Goal: Information Seeking & Learning: Compare options

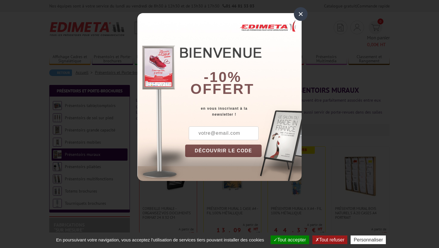
click at [298, 14] on div "×" at bounding box center [301, 14] width 14 height 14
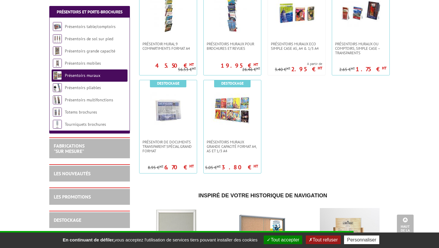
scroll to position [470, 0]
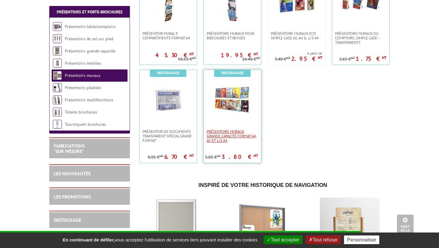
click at [234, 130] on span "PRÉSENTOIRS MURAUX GRANDE CAPACITÉ FORMAT A4, A5 ET 1/3 A4" at bounding box center [232, 136] width 51 height 13
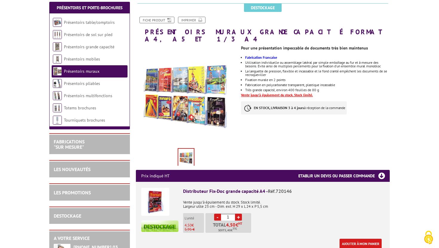
scroll to position [86, 0]
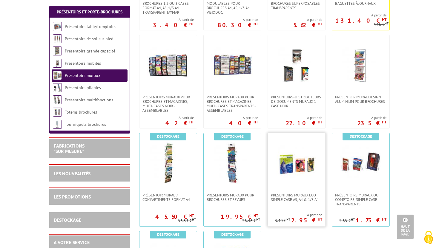
scroll to position [290, 0]
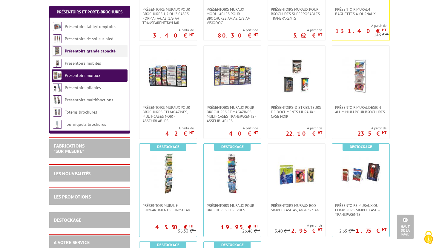
click at [102, 50] on link "Présentoirs grande capacité" at bounding box center [90, 50] width 51 height 5
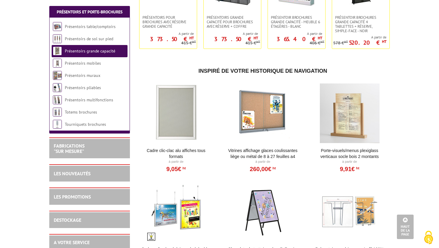
scroll to position [339, 0]
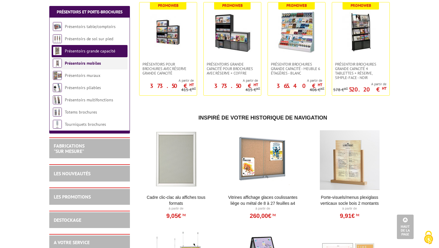
click at [104, 65] on li "Présentoirs mobiles" at bounding box center [90, 63] width 76 height 12
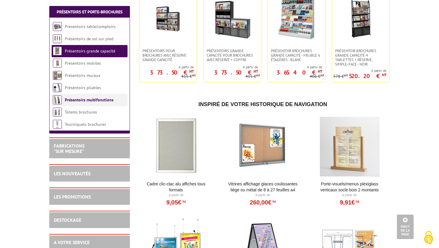
scroll to position [352, 0]
click at [117, 123] on li "Tourniquets brochures" at bounding box center [90, 125] width 76 height 12
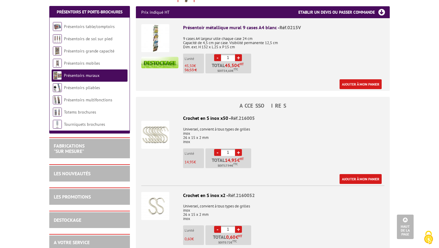
scroll to position [229, 0]
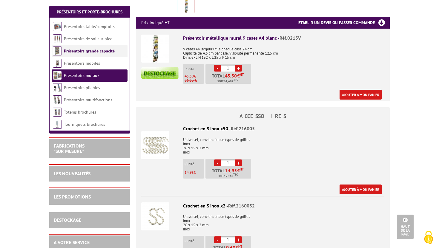
click at [101, 53] on link "Présentoirs grande capacité" at bounding box center [89, 50] width 51 height 5
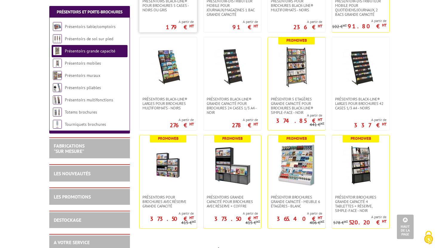
scroll to position [211, 0]
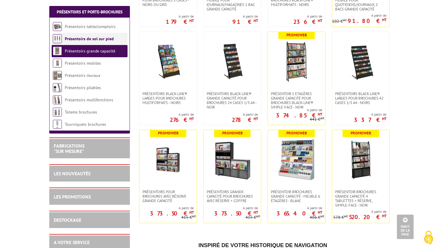
click at [105, 37] on link "Présentoirs de sol sur pied" at bounding box center [89, 38] width 49 height 5
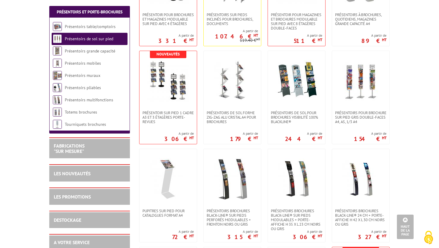
scroll to position [475, 0]
click at [228, 105] on link at bounding box center [232, 81] width 57 height 60
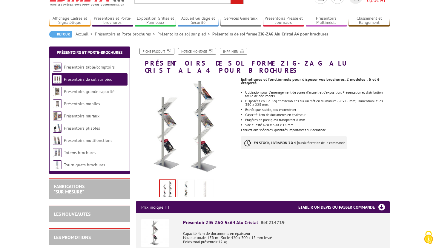
scroll to position [32, 0]
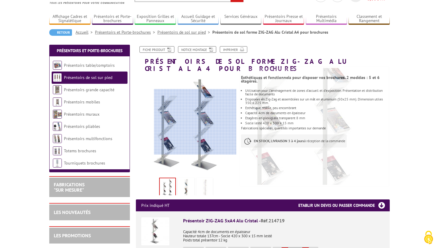
click at [206, 123] on div at bounding box center [195, 122] width 82 height 66
